Goal: Task Accomplishment & Management: Manage account settings

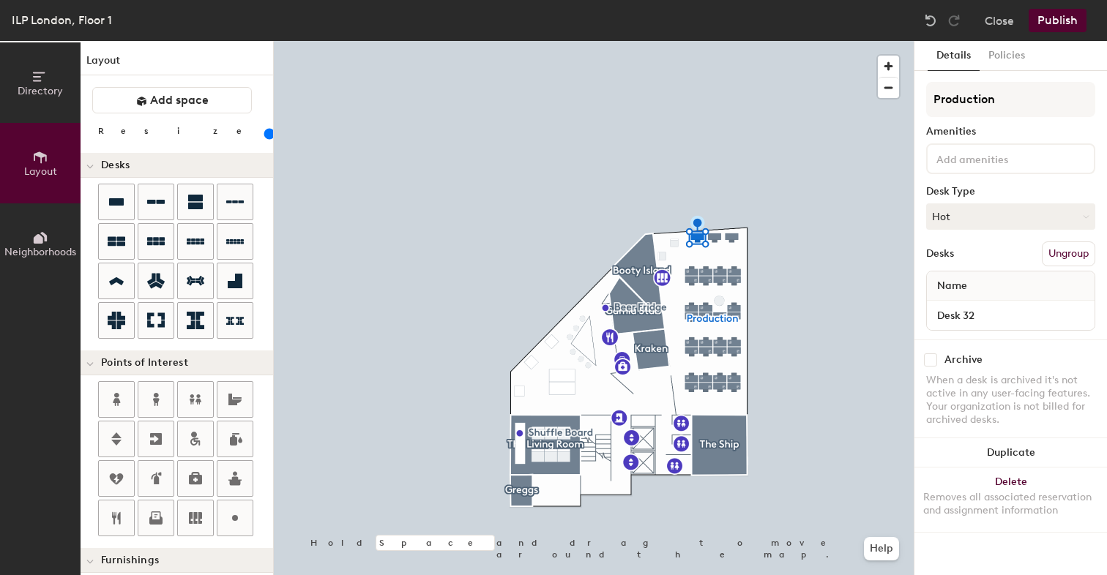
click at [1004, 132] on div "Amenities" at bounding box center [1010, 132] width 169 height 12
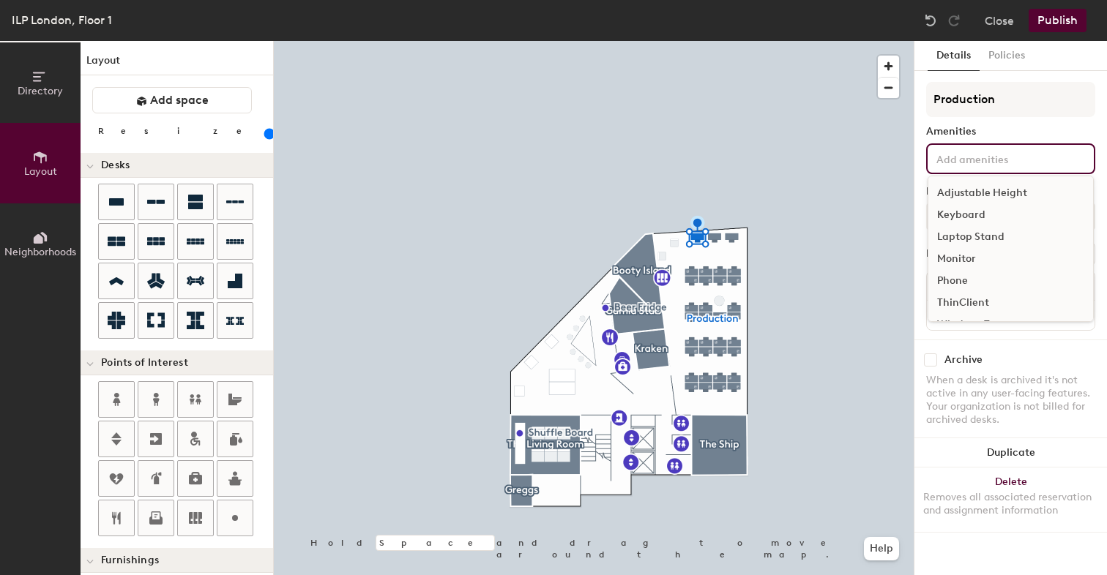
click at [984, 168] on div "Adjustable Height Keyboard Laptop Stand Monitor Phone ThinClient Windows Tower …" at bounding box center [1010, 158] width 169 height 31
click at [962, 309] on div "🧑‍🎨 Regular Setup" at bounding box center [1010, 304] width 165 height 22
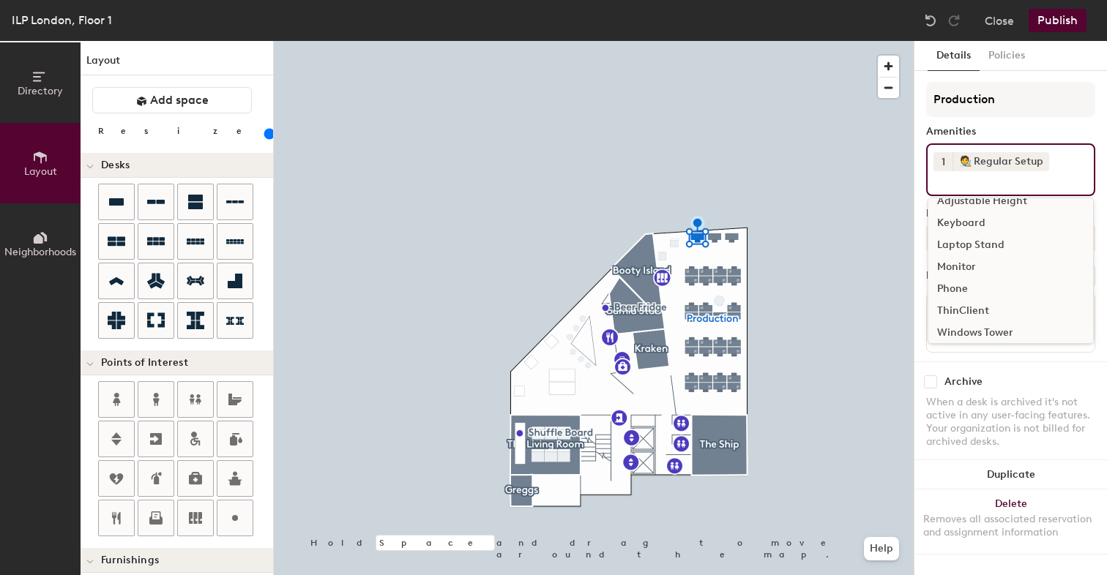
scroll to position [0, 0]
click at [974, 237] on div "Keyboard" at bounding box center [1010, 237] width 165 height 22
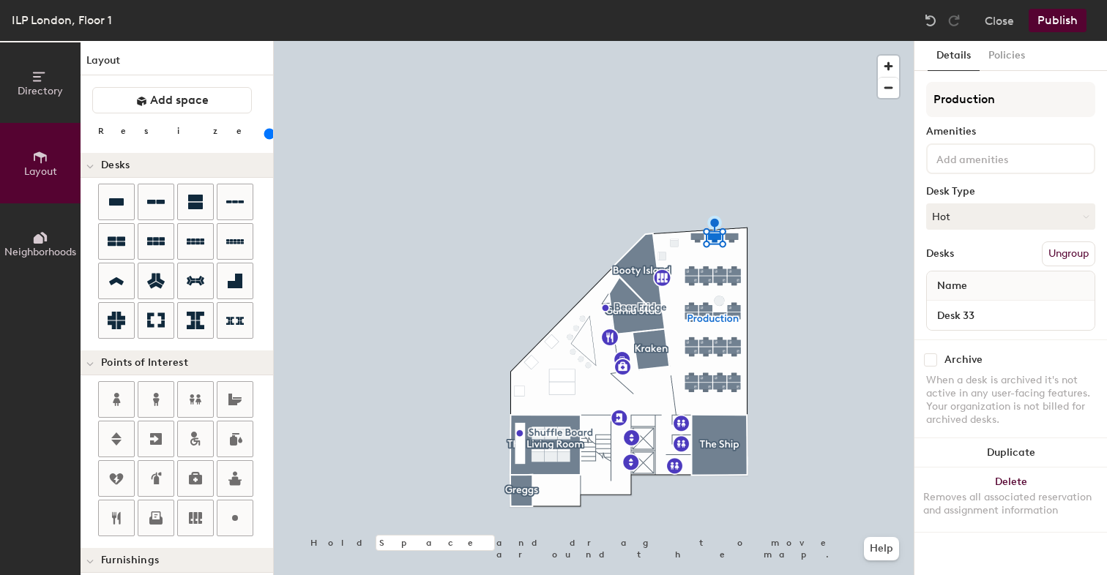
click at [970, 176] on div "Production Amenities Desk Type Hot Desks Ungroup Name Desk 33" at bounding box center [1010, 211] width 169 height 258
click at [971, 160] on input at bounding box center [999, 158] width 132 height 18
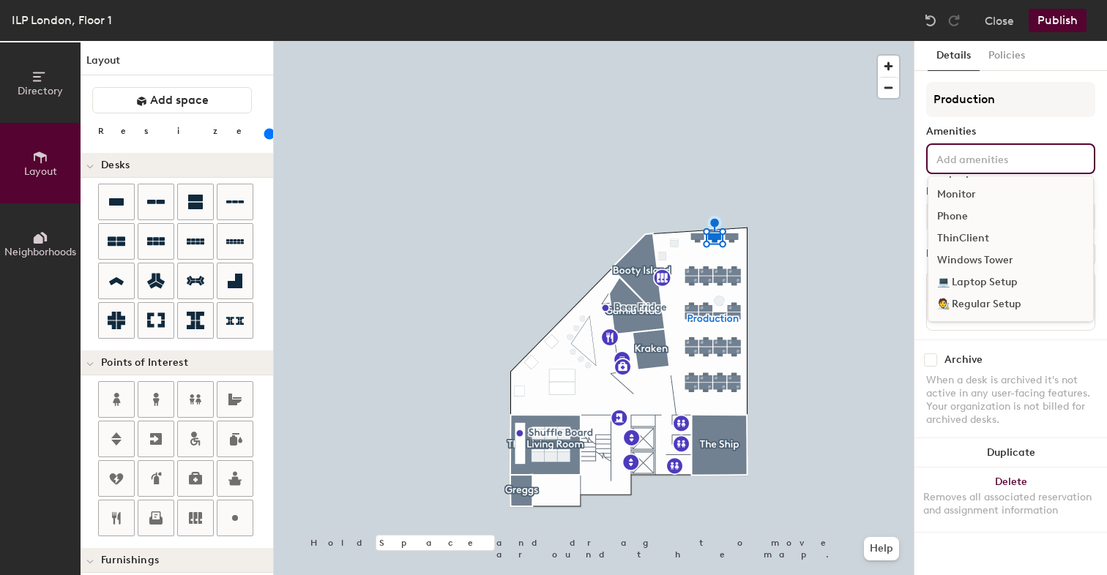
click at [954, 308] on div "🧑‍🎨 Regular Setup" at bounding box center [1010, 304] width 165 height 22
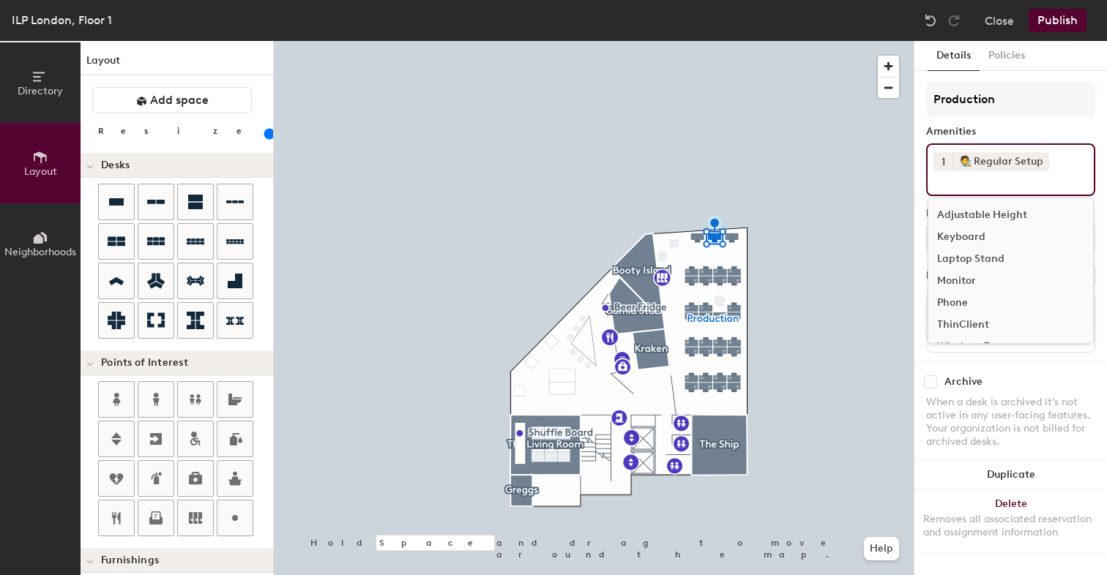
click at [952, 239] on div "Keyboard" at bounding box center [1010, 237] width 165 height 22
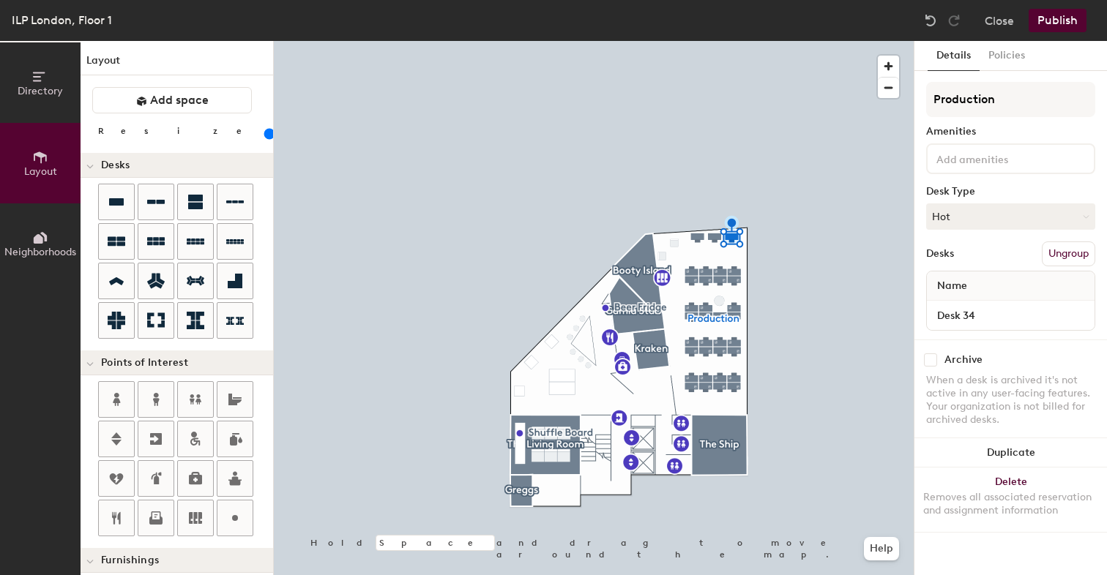
click at [988, 161] on input at bounding box center [999, 158] width 132 height 18
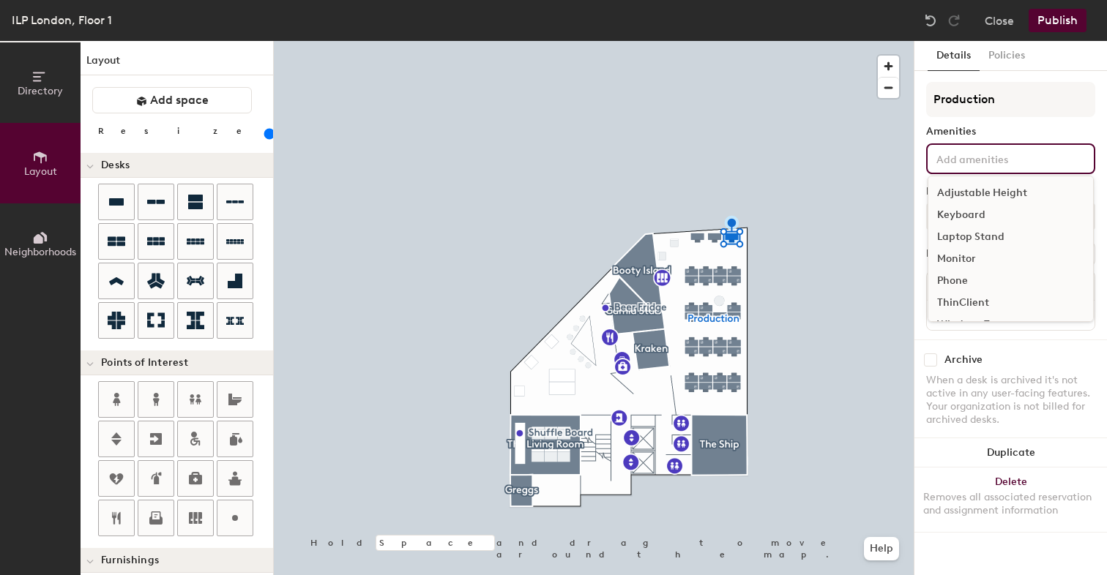
click at [995, 191] on div "Adjustable Height" at bounding box center [1010, 193] width 165 height 22
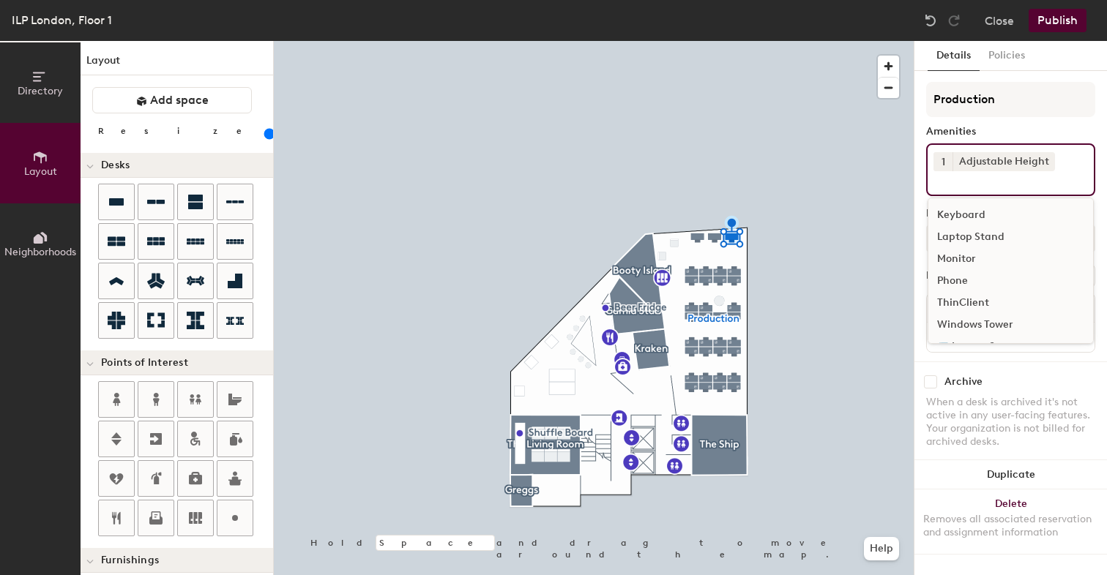
click at [987, 220] on div "Keyboard" at bounding box center [1010, 215] width 165 height 22
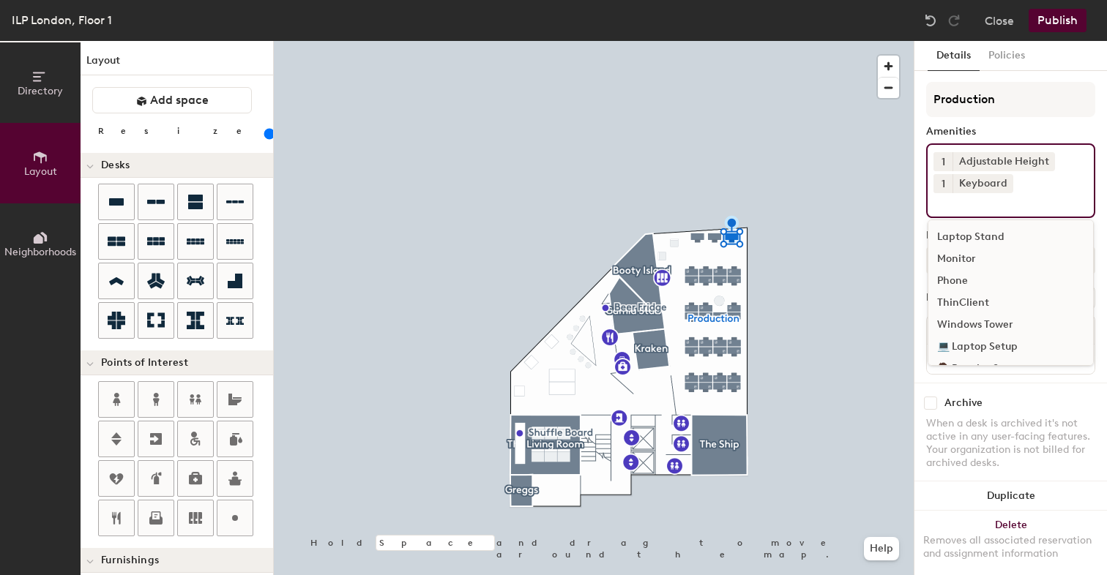
click at [978, 261] on div "Monitor" at bounding box center [1010, 259] width 165 height 22
click at [973, 358] on div "🧑‍🎨 Regular Setup" at bounding box center [1010, 369] width 165 height 22
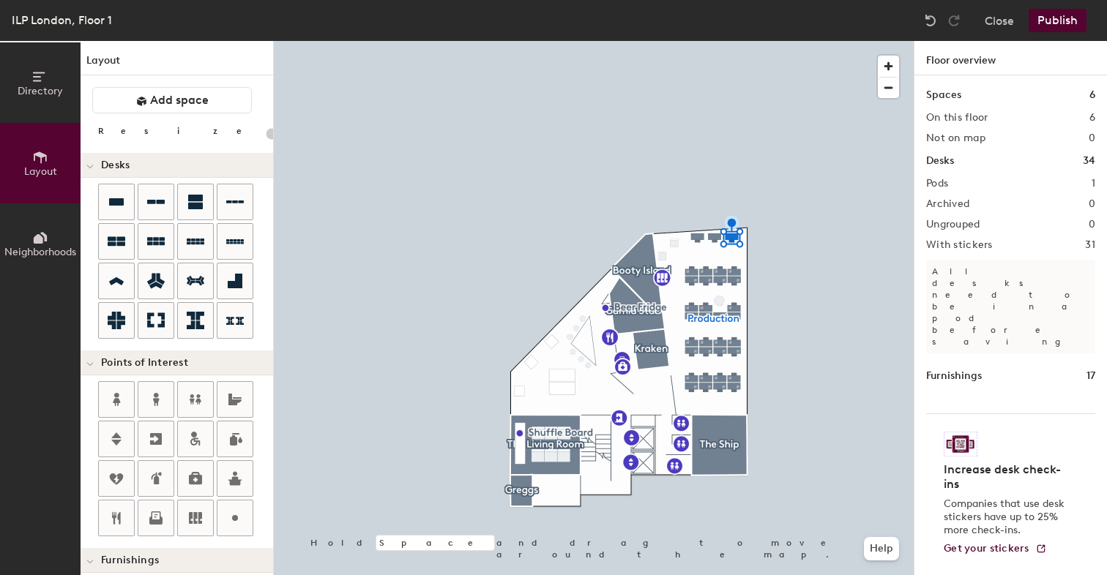
click at [716, 41] on div at bounding box center [594, 41] width 640 height 0
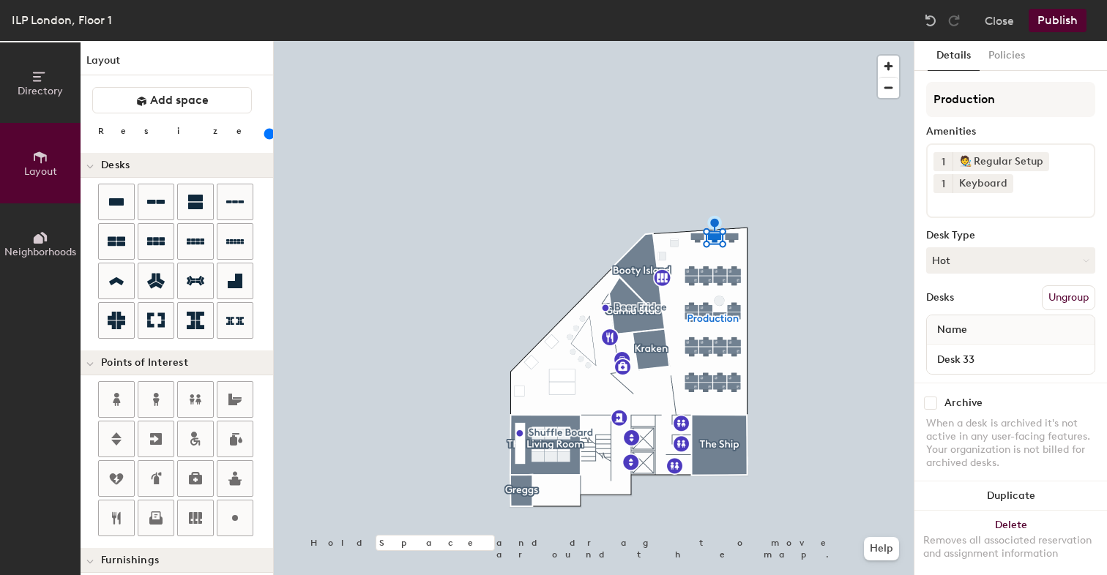
click at [960, 201] on input at bounding box center [999, 202] width 132 height 18
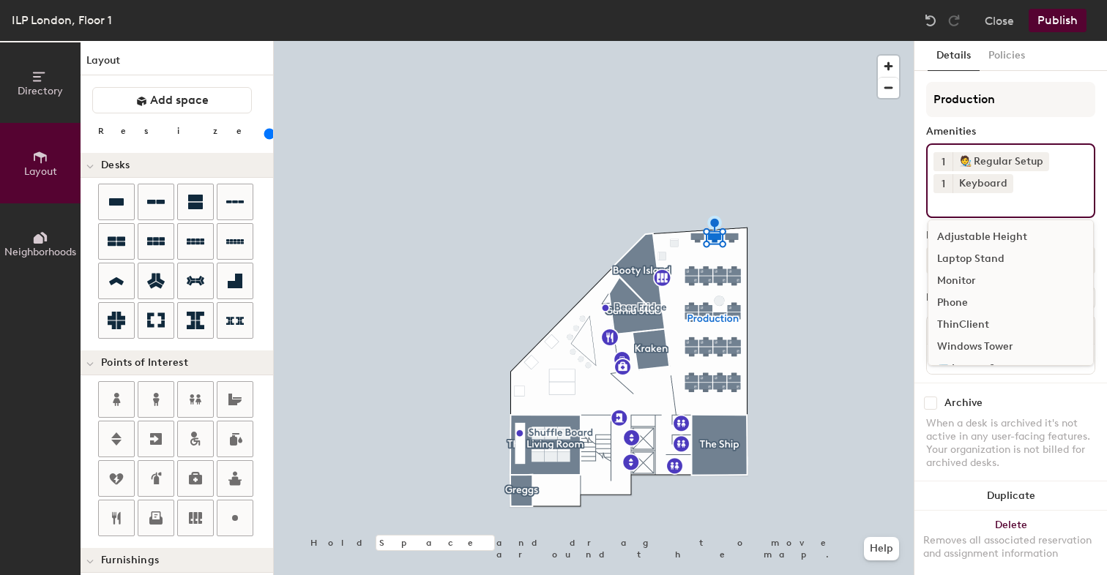
click at [975, 233] on div "Adjustable Height" at bounding box center [1010, 237] width 165 height 22
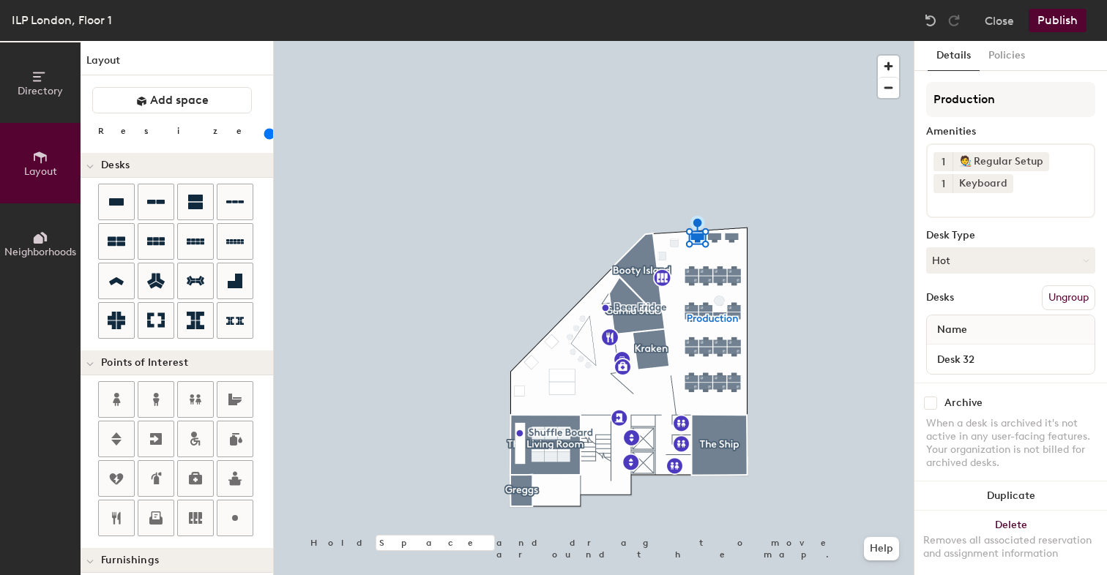
click at [969, 201] on input at bounding box center [999, 202] width 132 height 18
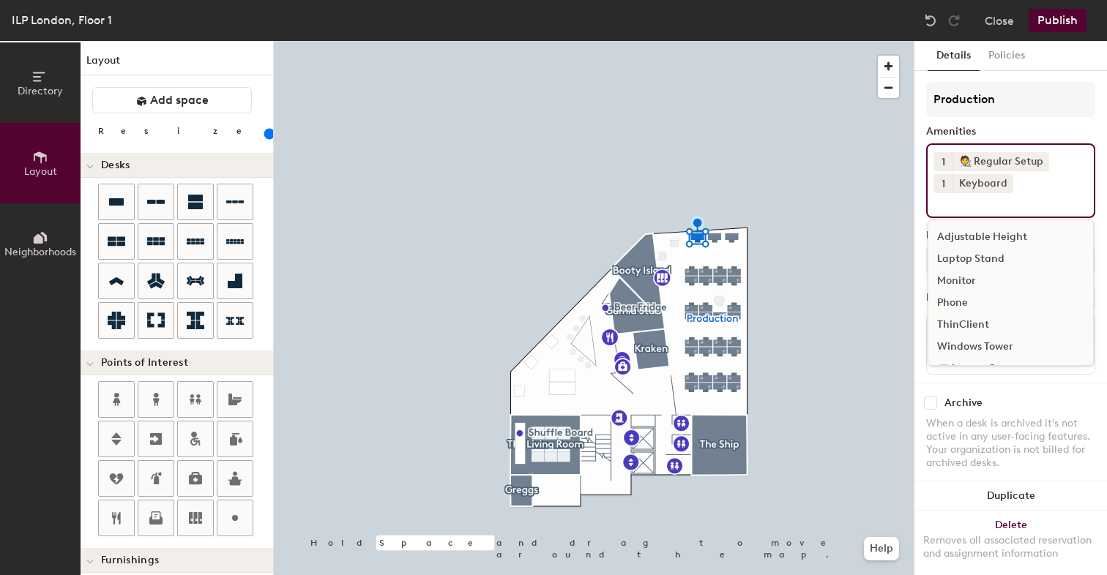
click at [950, 240] on div "Adjustable Height" at bounding box center [1010, 237] width 165 height 22
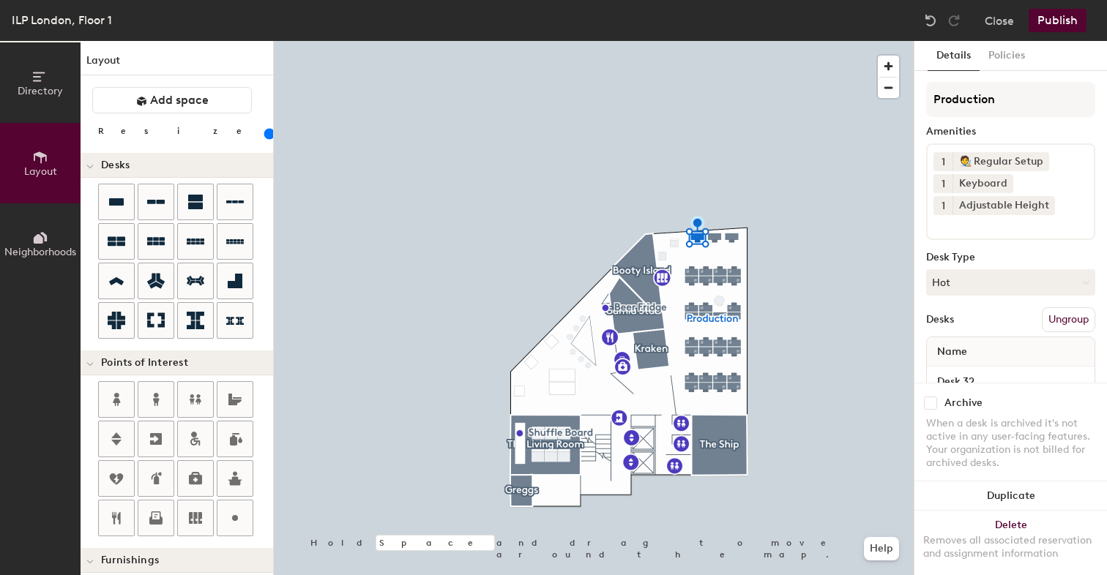
click at [1049, 27] on button "Publish" at bounding box center [1057, 20] width 58 height 23
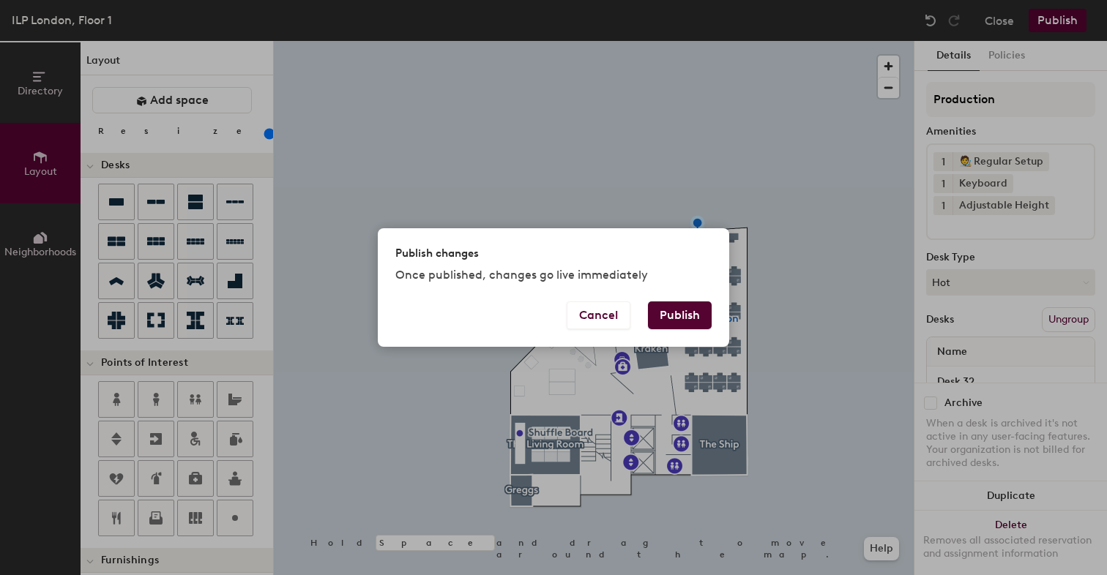
click at [687, 307] on button "Publish" at bounding box center [680, 316] width 64 height 28
type input "20"
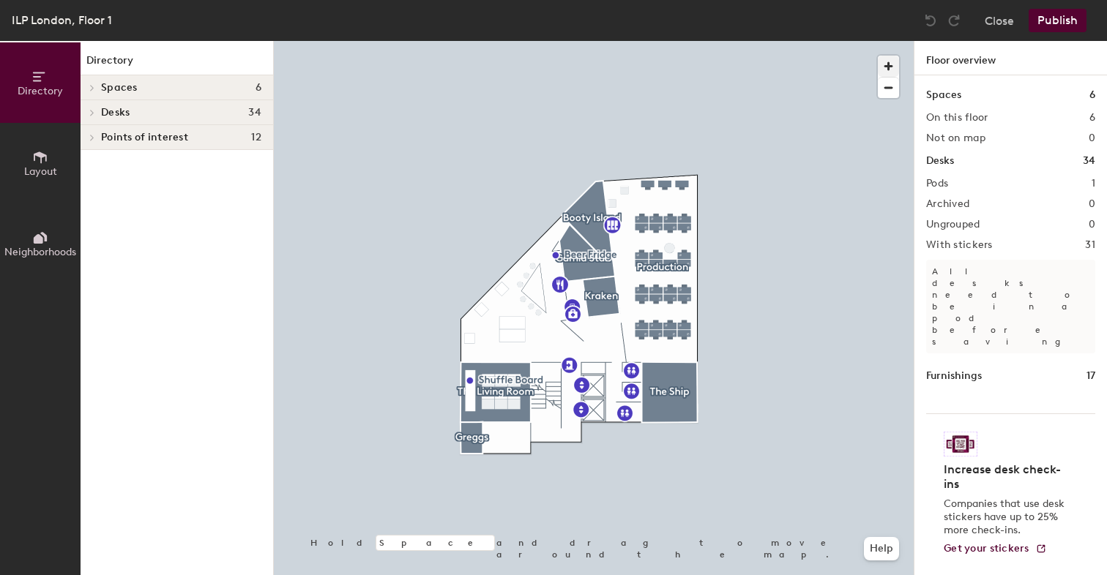
click at [669, 41] on div at bounding box center [594, 41] width 640 height 0
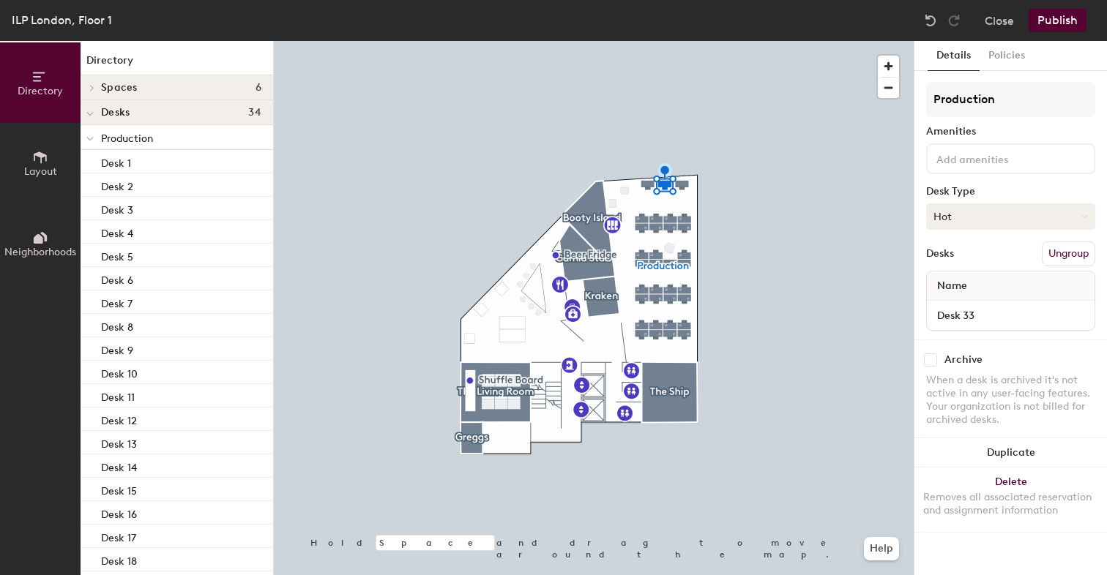
click at [987, 214] on button "Hot" at bounding box center [1010, 216] width 169 height 26
click at [968, 301] on div "Hoteled" at bounding box center [1000, 306] width 146 height 22
click at [678, 41] on div at bounding box center [594, 41] width 640 height 0
click at [976, 216] on button "Hot" at bounding box center [1010, 216] width 169 height 26
click at [951, 312] on div "Hoteled" at bounding box center [1000, 306] width 146 height 22
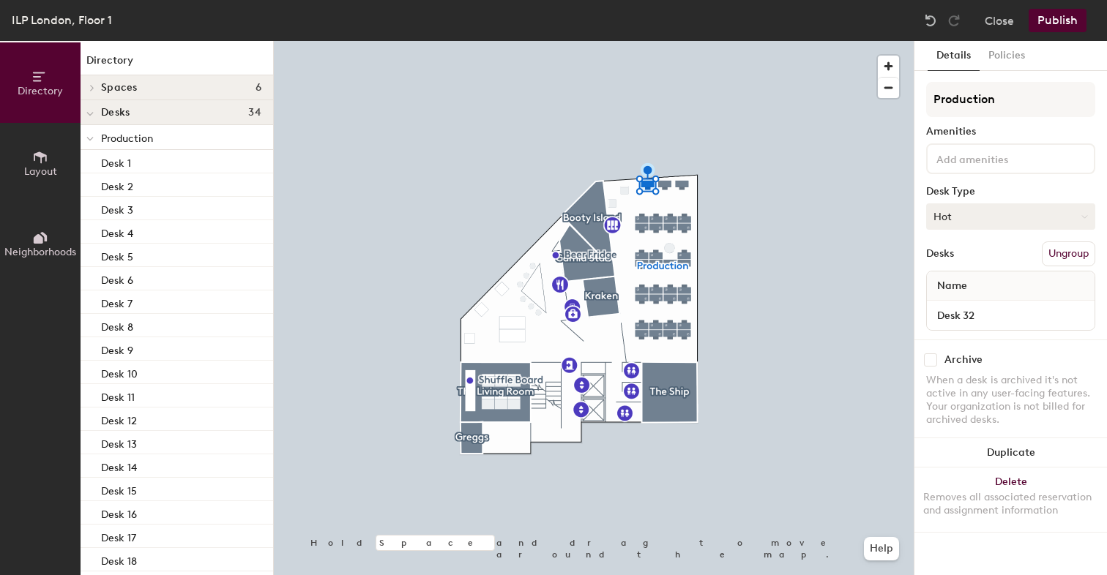
click at [1014, 222] on button "Hot" at bounding box center [1010, 216] width 169 height 26
click at [1002, 313] on div "Hoteled" at bounding box center [1000, 306] width 146 height 22
click at [1066, 30] on button "Publish" at bounding box center [1057, 20] width 58 height 23
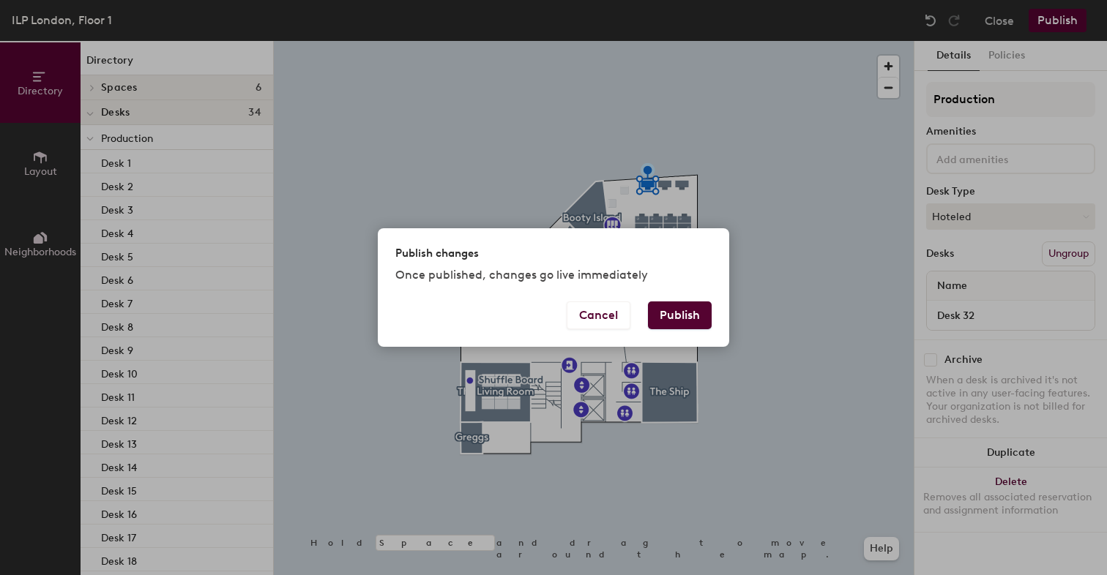
click at [669, 332] on div "Cancel Publish" at bounding box center [553, 324] width 351 height 45
click at [686, 315] on button "Publish" at bounding box center [680, 316] width 64 height 28
